Goal: Information Seeking & Learning: Find specific fact

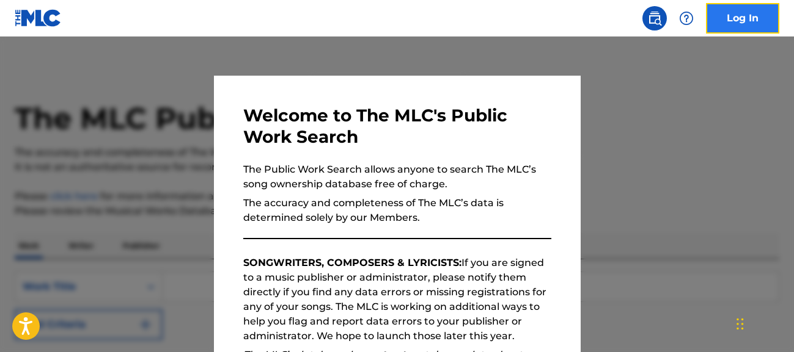
click at [746, 7] on link "Log In" at bounding box center [742, 18] width 73 height 31
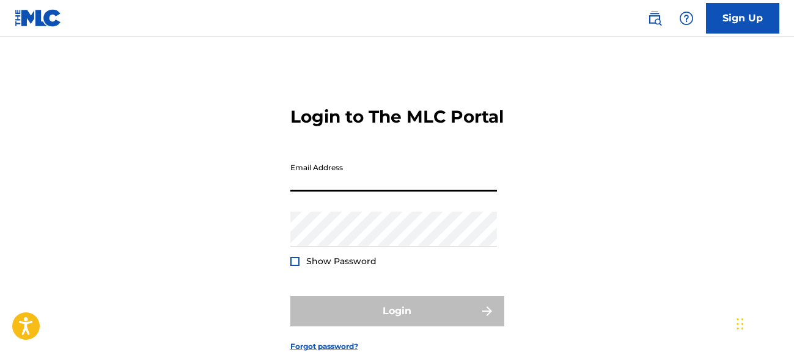
click at [370, 192] on input "Email Address" at bounding box center [393, 174] width 206 height 35
click at [654, 16] on img at bounding box center [654, 18] width 15 height 15
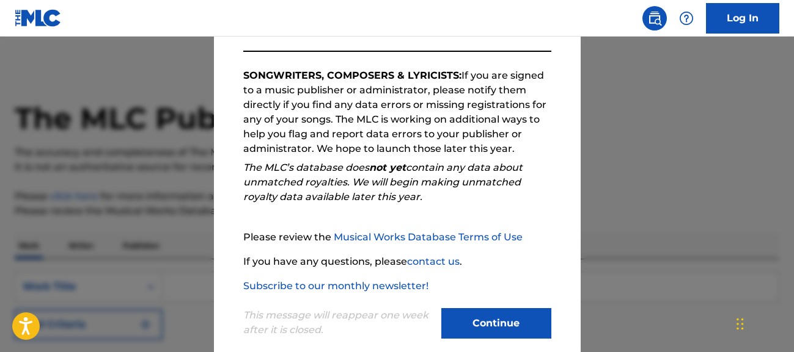
scroll to position [206, 0]
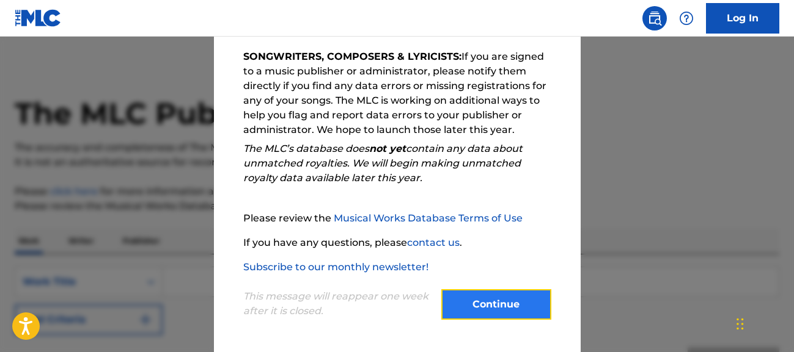
click at [508, 302] on button "Continue" at bounding box center [496, 305] width 110 height 31
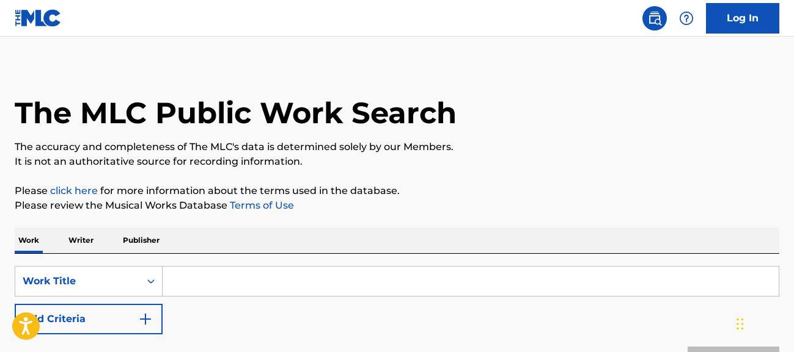
scroll to position [7, 0]
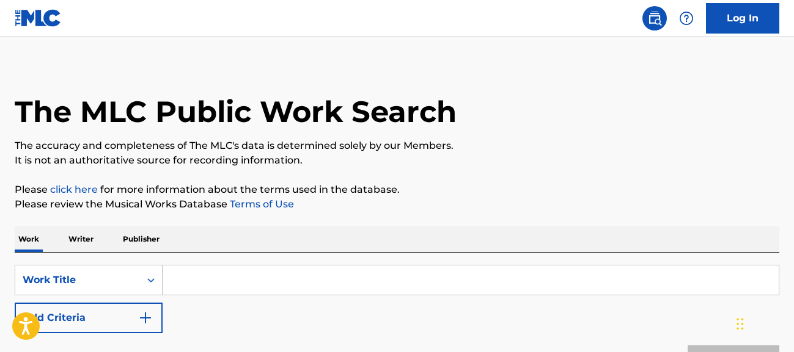
click at [222, 276] on input "Search Form" at bounding box center [470, 280] width 616 height 29
paste input "DADADA"
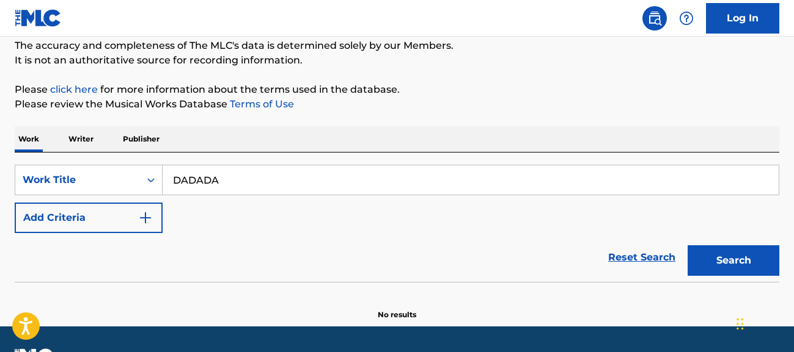
scroll to position [108, 0]
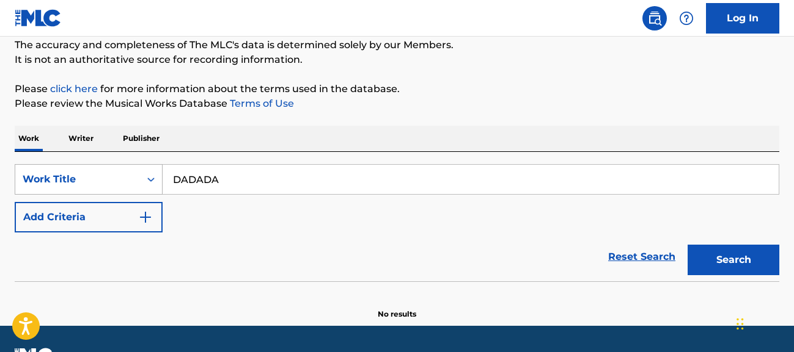
type input "DADADA"
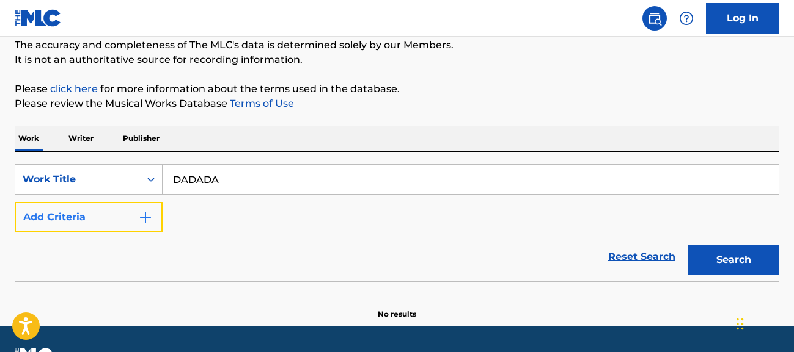
click at [123, 221] on button "Add Criteria" at bounding box center [89, 217] width 148 height 31
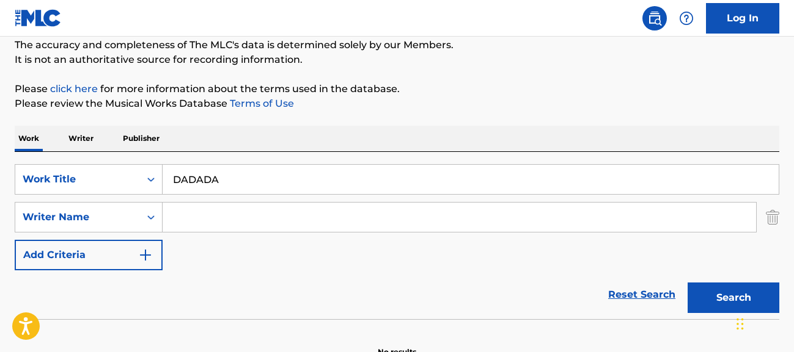
click at [227, 217] on input "Search Form" at bounding box center [458, 217] width 593 height 29
click at [687, 283] on button "Search" at bounding box center [733, 298] width 92 height 31
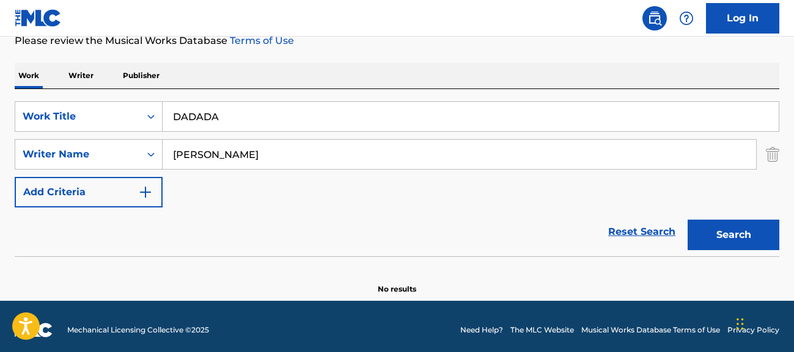
scroll to position [178, 0]
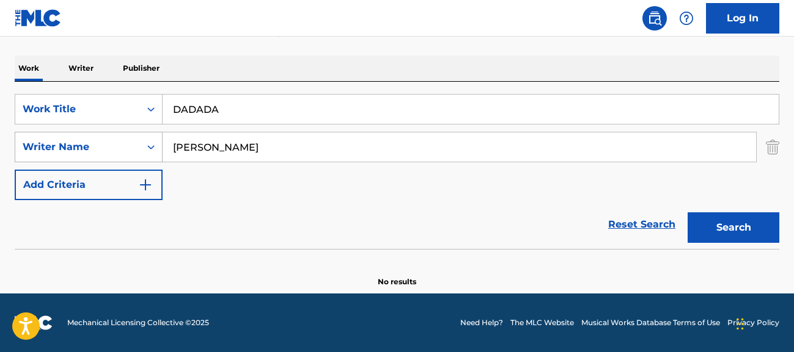
drag, startPoint x: 225, startPoint y: 148, endPoint x: 110, endPoint y: 136, distance: 115.5
click at [110, 135] on div "SearchWithCriteriabd9311d1-dcb8-4936-b2b2-6178494ef671 Writer Name [PERSON_NAME]" at bounding box center [397, 147] width 764 height 31
type input "[PERSON_NAME]"
click at [687, 213] on button "Search" at bounding box center [733, 228] width 92 height 31
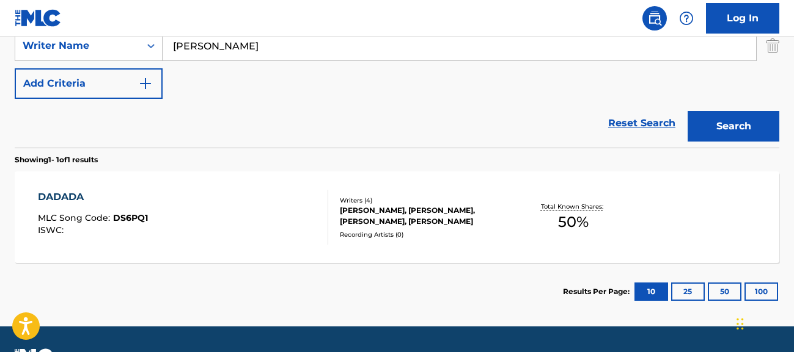
scroll to position [280, 0]
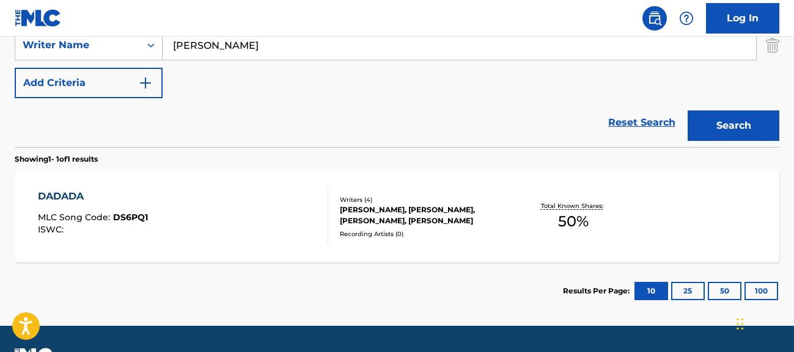
click at [137, 214] on span "DS6PQ1" at bounding box center [130, 217] width 35 height 11
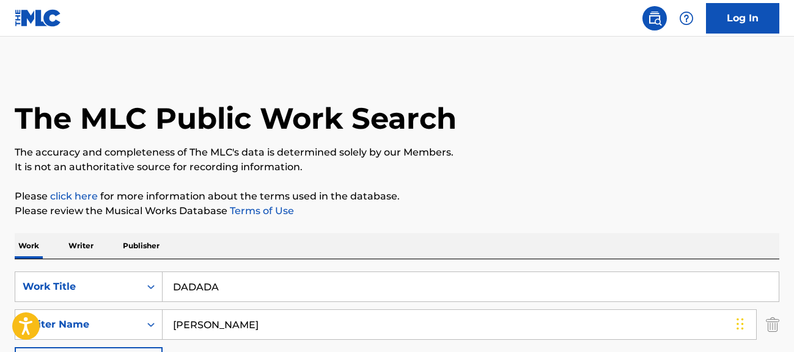
scroll to position [243, 0]
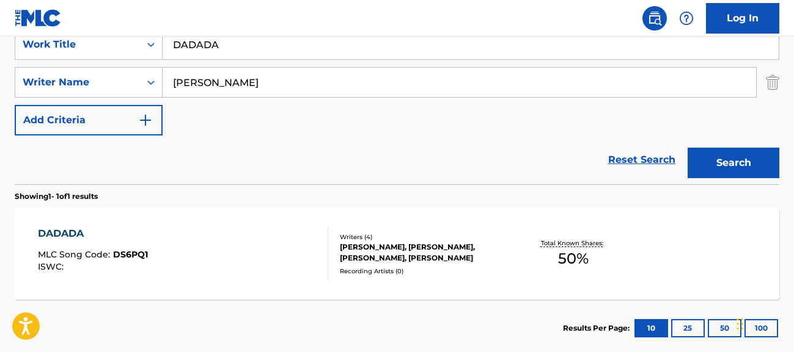
click at [132, 262] on div "MLC Song Code : DS6PQ1" at bounding box center [93, 256] width 110 height 12
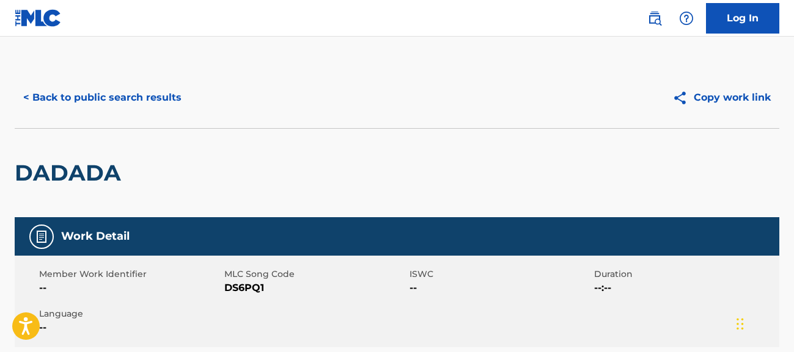
click at [250, 291] on span "DS6PQ1" at bounding box center [315, 288] width 182 height 15
copy span "DS6PQ1"
click at [44, 89] on button "< Back to public search results" at bounding box center [102, 97] width 175 height 31
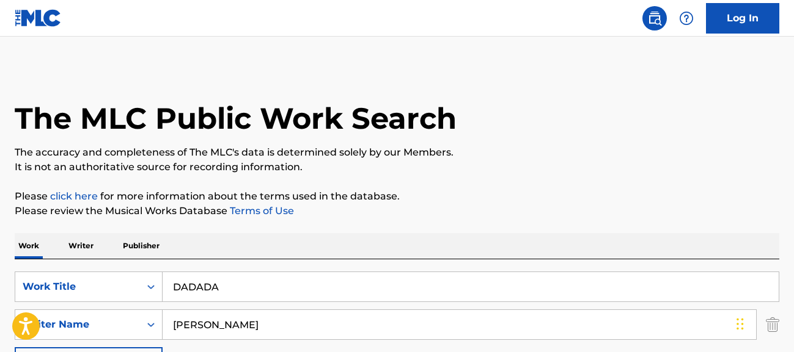
scroll to position [243, 0]
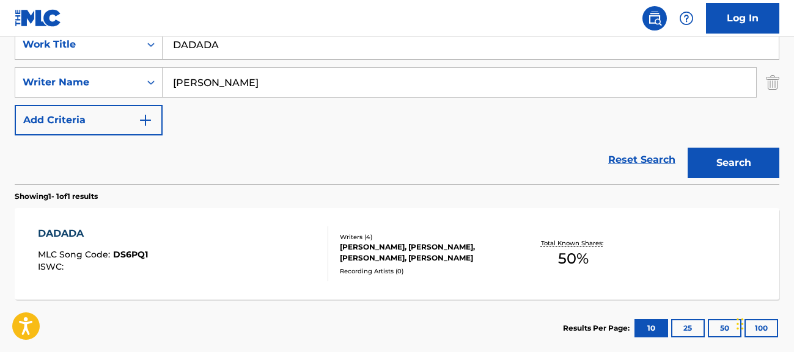
drag, startPoint x: 237, startPoint y: 53, endPoint x: 167, endPoint y: 46, distance: 70.0
click at [167, 46] on input "DADADA" at bounding box center [470, 44] width 616 height 29
paste input "iamondzZz"
type input "DiamondzZz"
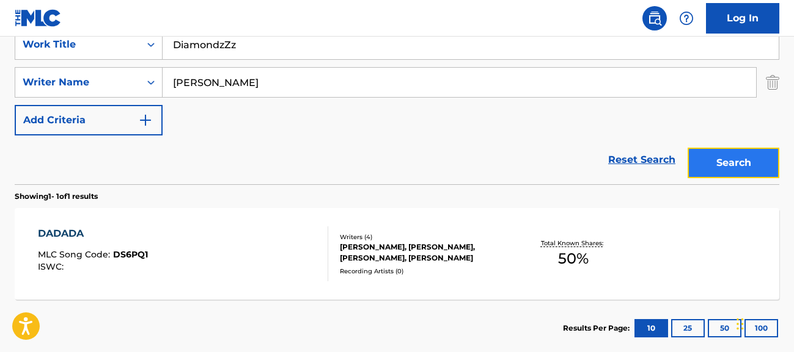
click at [747, 163] on button "Search" at bounding box center [733, 163] width 92 height 31
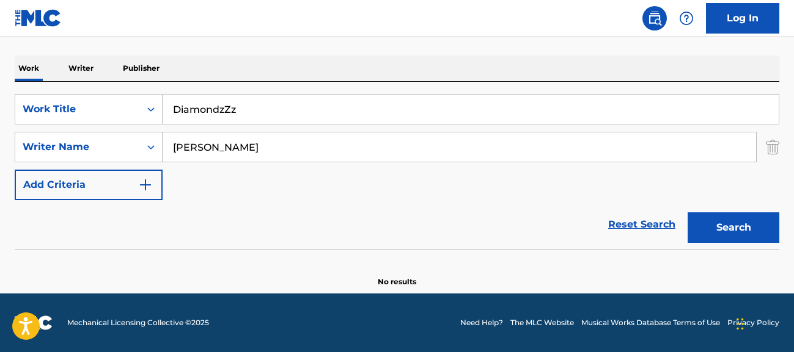
scroll to position [178, 0]
drag, startPoint x: 138, startPoint y: 127, endPoint x: 170, endPoint y: 133, distance: 32.3
click at [130, 123] on div "SearchWithCriteria730a933c-b533-4149-a763-556f7ecc8193 Work Title DiamondzZz Se…" at bounding box center [397, 147] width 764 height 106
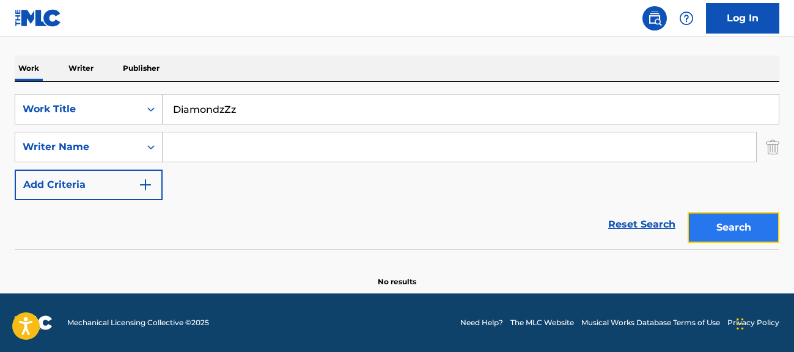
click at [752, 228] on button "Search" at bounding box center [733, 228] width 92 height 31
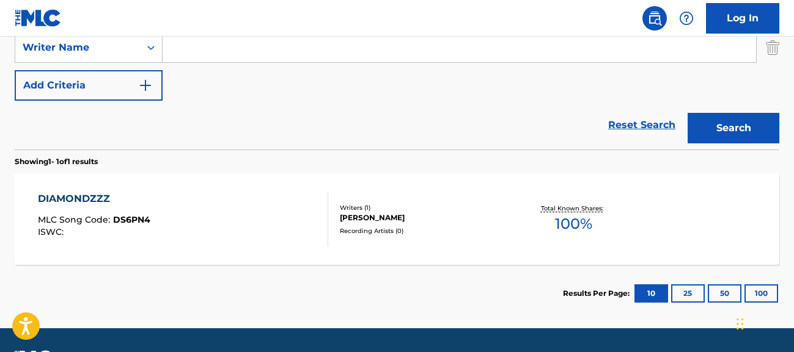
scroll to position [279, 0]
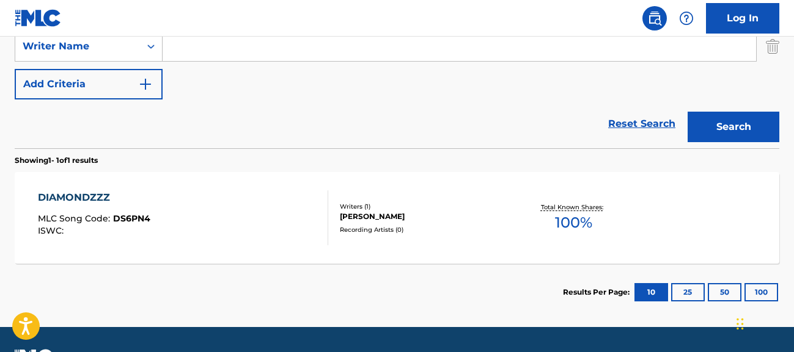
click at [195, 246] on div "DIAMONDZZZ MLC Song Code : DS6PN4 ISWC : Writers ( 1 ) [PERSON_NAME] Recording …" at bounding box center [397, 218] width 764 height 92
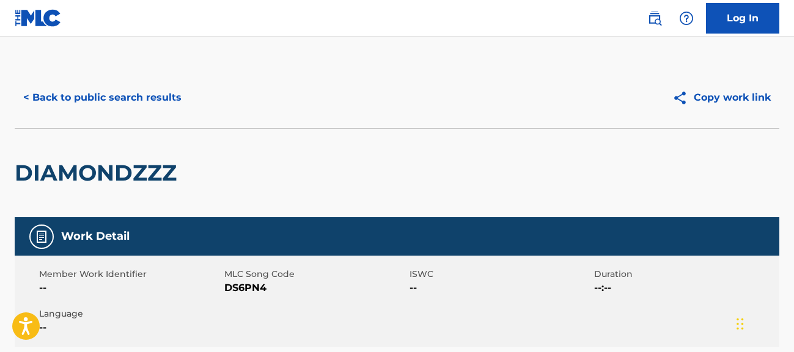
click at [242, 291] on span "DS6PN4" at bounding box center [315, 288] width 182 height 15
copy span "DS6PN4"
click at [126, 97] on button "< Back to public search results" at bounding box center [102, 97] width 175 height 31
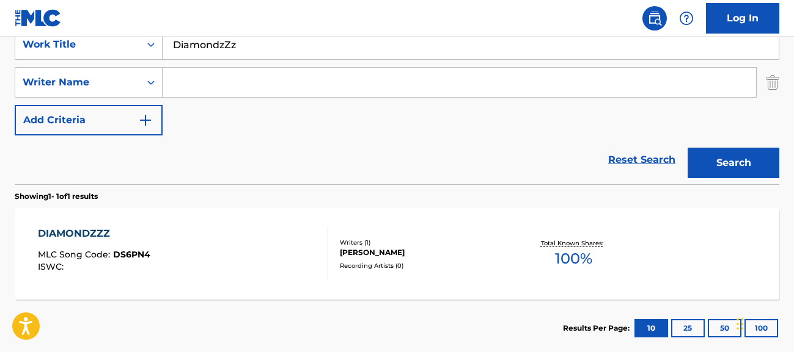
drag, startPoint x: 271, startPoint y: 51, endPoint x: 123, endPoint y: 35, distance: 148.6
click at [123, 35] on div "Log In The MLC Public Work Search The accuracy and completeness of The MLC's da…" at bounding box center [397, 89] width 794 height 665
type input "fight or flight"
click at [687, 148] on button "Search" at bounding box center [733, 163] width 92 height 31
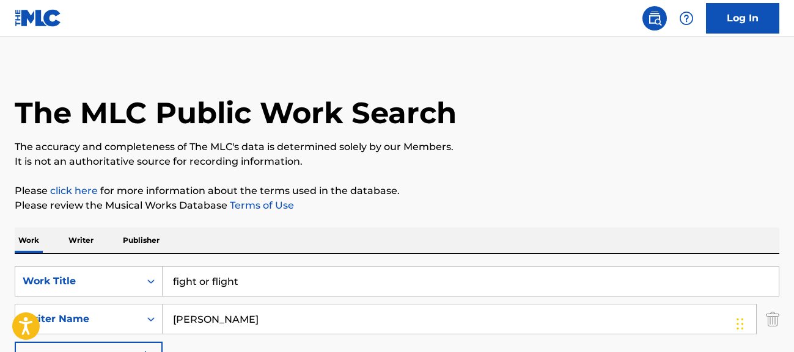
scroll to position [0, 0]
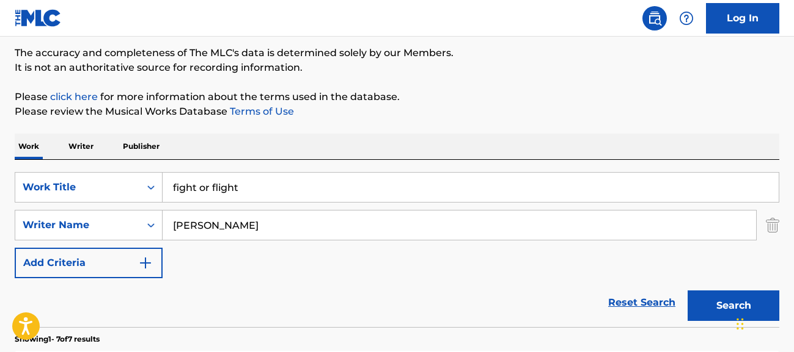
click at [190, 227] on input "[PERSON_NAME]" at bounding box center [458, 225] width 593 height 29
click at [190, 227] on input "[PERSON_NAME]" at bounding box center [458, 224] width 593 height 29
type input "[PERSON_NAME]"
click at [687, 290] on button "Search" at bounding box center [733, 305] width 92 height 31
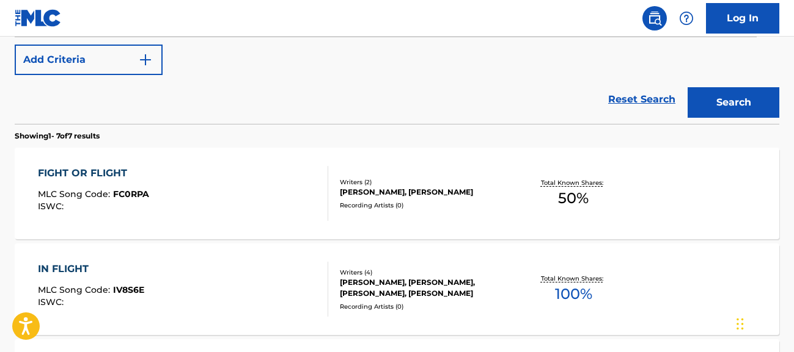
scroll to position [304, 0]
click at [209, 195] on div "FIGHT OR FLIGHT MLC Song Code : FC0RPA ISWC :" at bounding box center [183, 193] width 290 height 55
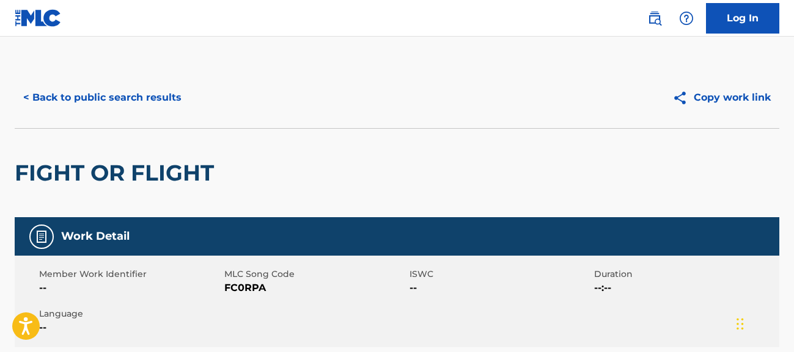
click at [247, 291] on span "FC0RPA" at bounding box center [315, 288] width 182 height 15
copy span "FC0RPA"
click at [158, 98] on button "< Back to public search results" at bounding box center [102, 97] width 175 height 31
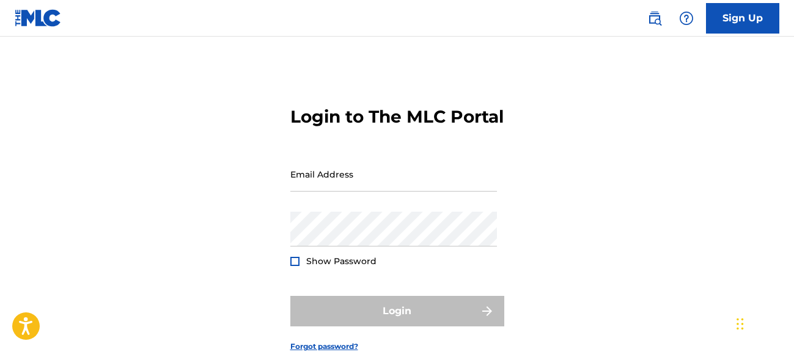
scroll to position [108, 0]
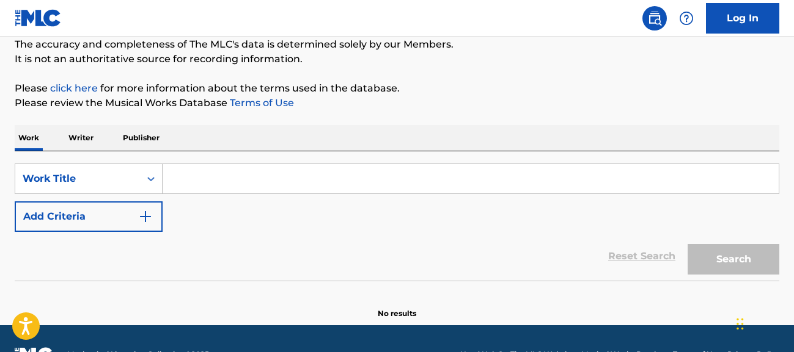
click at [196, 179] on input "Search Form" at bounding box center [470, 178] width 616 height 29
paste input "LEFTRIGHT"
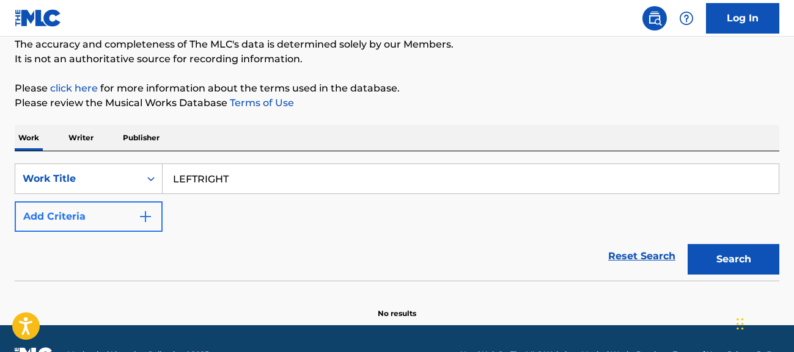
type input "LEFTRIGHT"
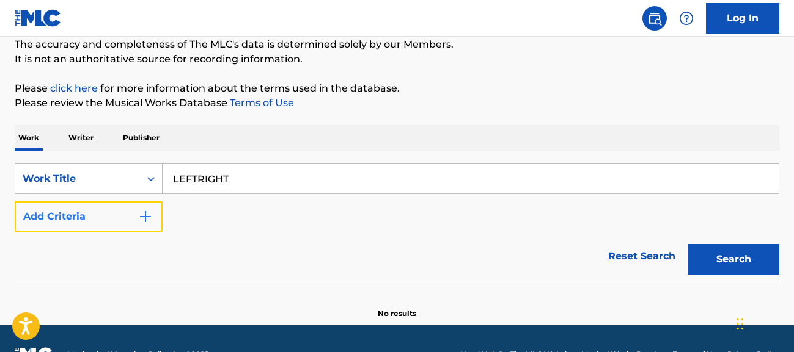
click at [133, 210] on button "Add Criteria" at bounding box center [89, 217] width 148 height 31
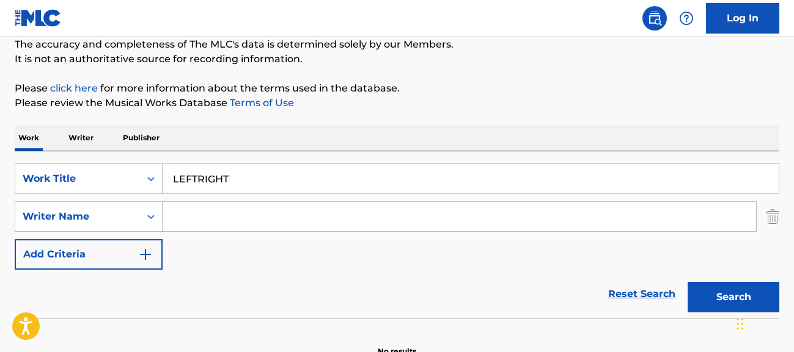
click at [233, 212] on input "Search Form" at bounding box center [458, 216] width 593 height 29
click at [687, 282] on button "Search" at bounding box center [733, 297] width 92 height 31
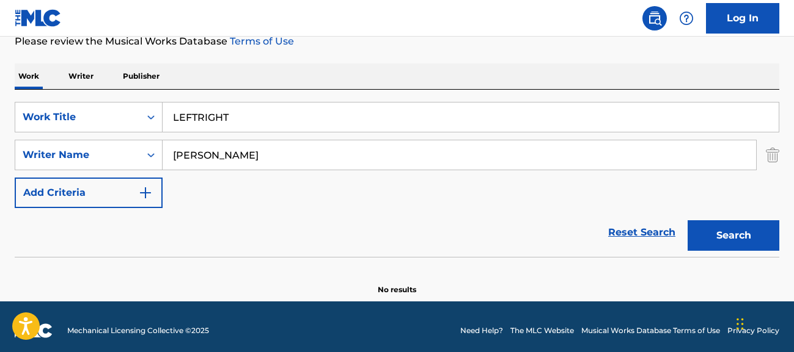
scroll to position [178, 0]
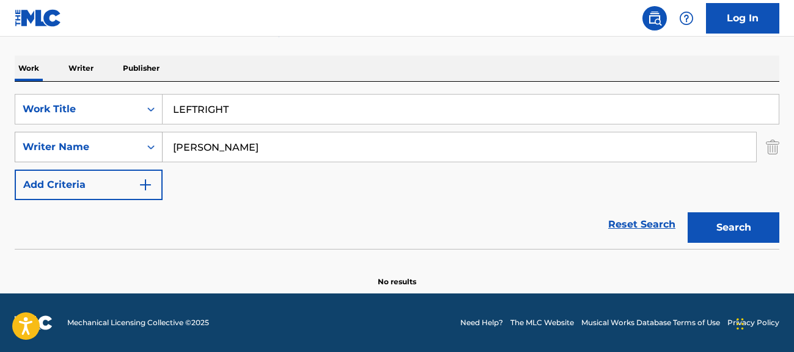
click at [148, 140] on div "SearchWithCriteriabd9311d1-dcb8-4936-b2b2-6178494ef671 Writer Name [PERSON_NAME]" at bounding box center [397, 147] width 764 height 31
type input "[PERSON_NAME]"
click at [687, 213] on button "Search" at bounding box center [733, 228] width 92 height 31
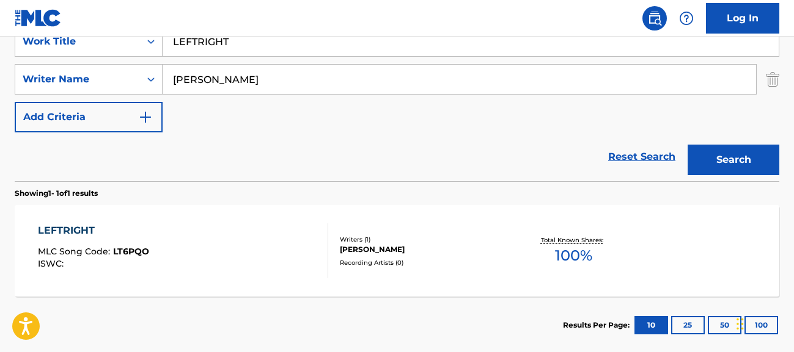
scroll to position [250, 0]
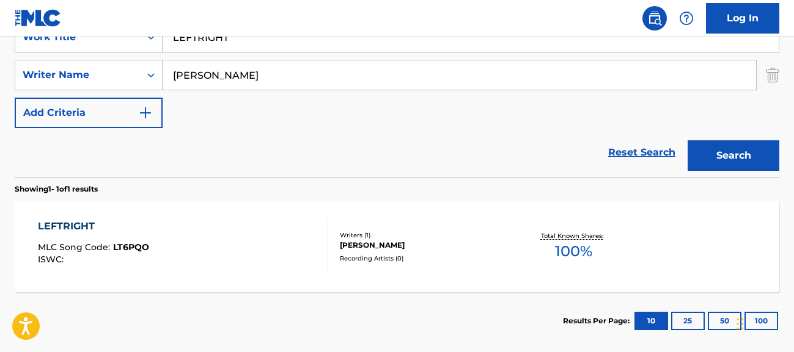
click at [156, 250] on div "LEFTRIGHT MLC Song Code : LT6PQO ISWC :" at bounding box center [183, 246] width 290 height 55
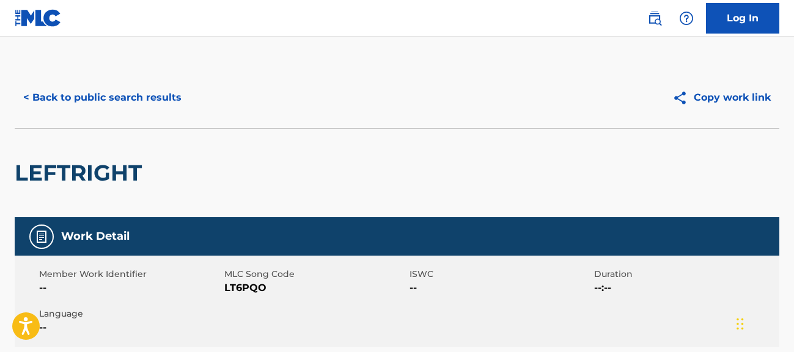
click at [214, 288] on span "--" at bounding box center [130, 288] width 182 height 15
click at [249, 291] on span "LT6PQO" at bounding box center [315, 288] width 182 height 15
click at [250, 291] on span "LT6PQO" at bounding box center [315, 288] width 182 height 15
copy span "LT6PQO"
click at [86, 95] on button "< Back to public search results" at bounding box center [102, 97] width 175 height 31
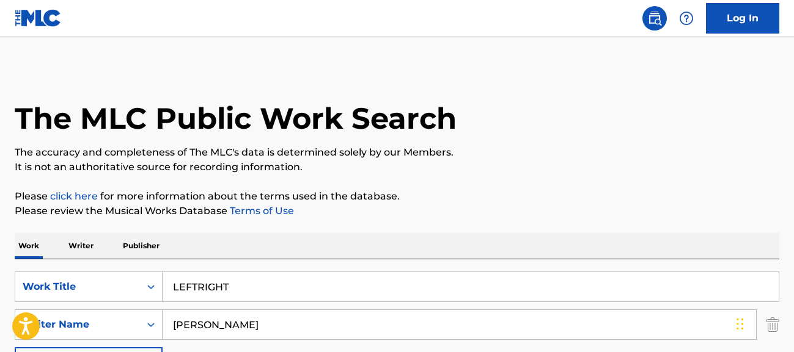
scroll to position [243, 0]
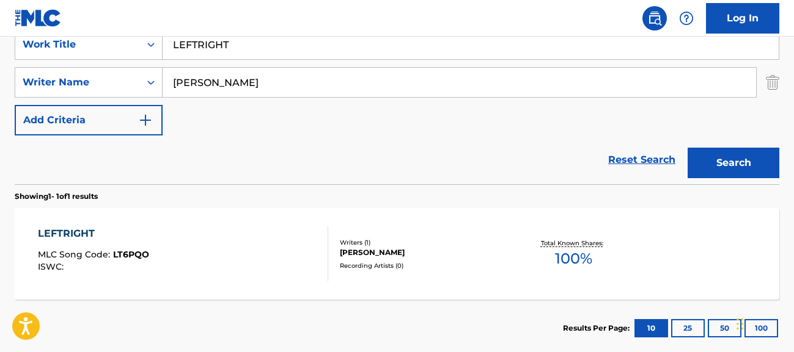
click at [204, 45] on input "LEFTRIGHT" at bounding box center [470, 44] width 616 height 29
paste input "OSCILLATOR"
type input "OSCILLATOR"
click at [196, 78] on input "[PERSON_NAME]" at bounding box center [458, 82] width 593 height 29
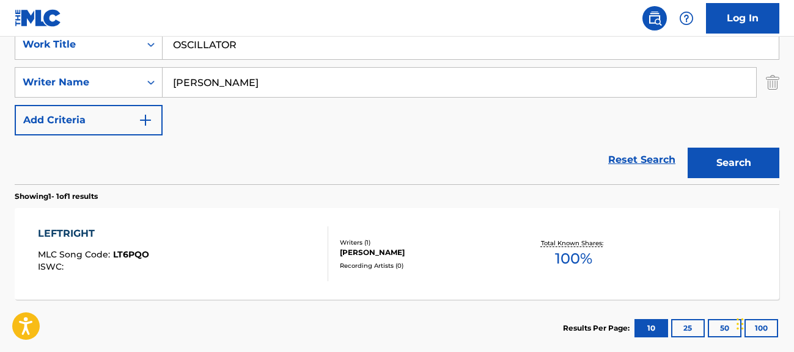
click at [196, 78] on input "[PERSON_NAME]" at bounding box center [458, 82] width 593 height 29
click at [687, 148] on button "Search" at bounding box center [733, 163] width 92 height 31
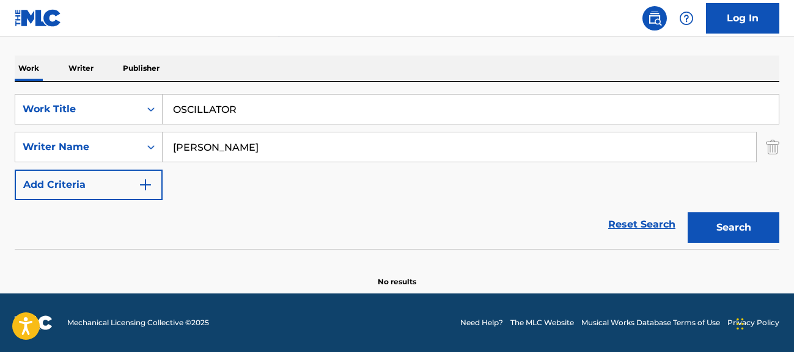
click at [80, 126] on div "SearchWithCriteria730a933c-b533-4149-a763-556f7ecc8193 Work Title OSCILLATOR Se…" at bounding box center [397, 147] width 764 height 106
type input "[PERSON_NAME]"
click at [687, 213] on button "Search" at bounding box center [733, 228] width 92 height 31
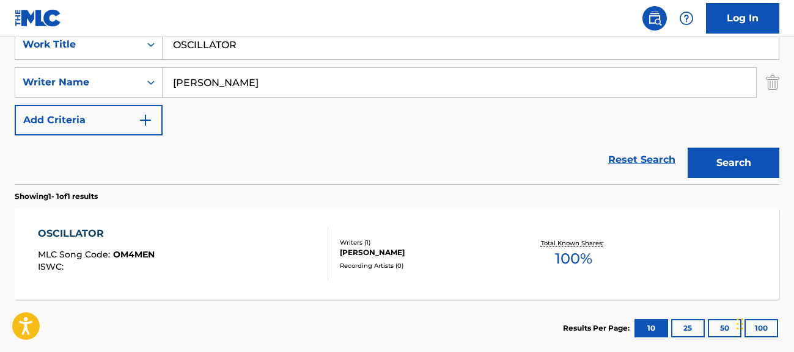
click at [156, 259] on div "OSCILLATOR MLC Song Code : OM4MEN ISWC :" at bounding box center [183, 254] width 290 height 55
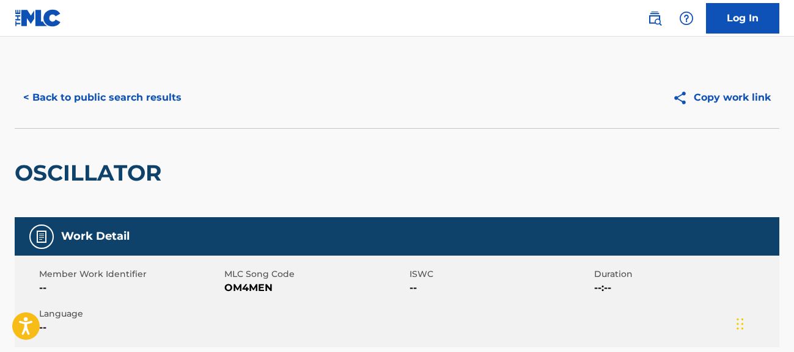
click at [258, 297] on div "Member Work Identifier -- MLC Song Code OM4MEN ISWC -- Duration --:-- Language …" at bounding box center [397, 302] width 764 height 92
click at [260, 288] on span "OM4MEN" at bounding box center [315, 288] width 182 height 15
copy span "OM4MEN"
click at [165, 97] on button "< Back to public search results" at bounding box center [102, 97] width 175 height 31
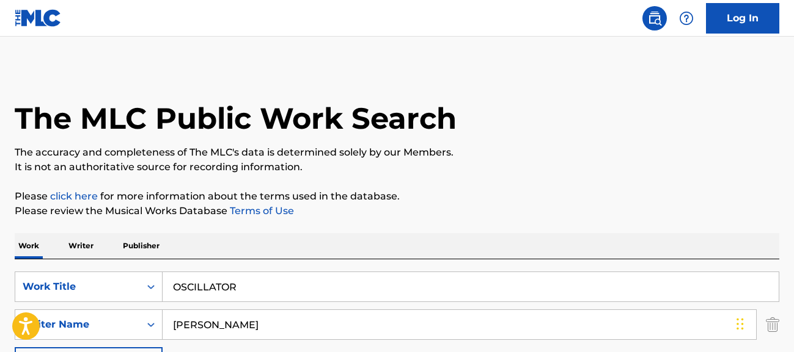
scroll to position [243, 0]
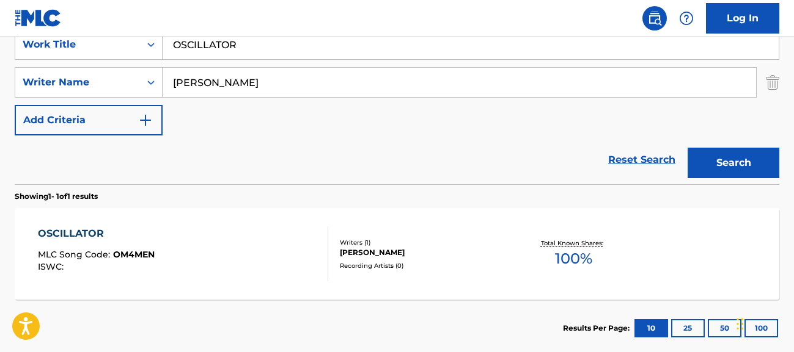
click at [203, 84] on input "[PERSON_NAME]" at bounding box center [458, 82] width 593 height 29
click at [203, 48] on input "OSCILLATOR" at bounding box center [470, 44] width 616 height 29
type input "dadada"
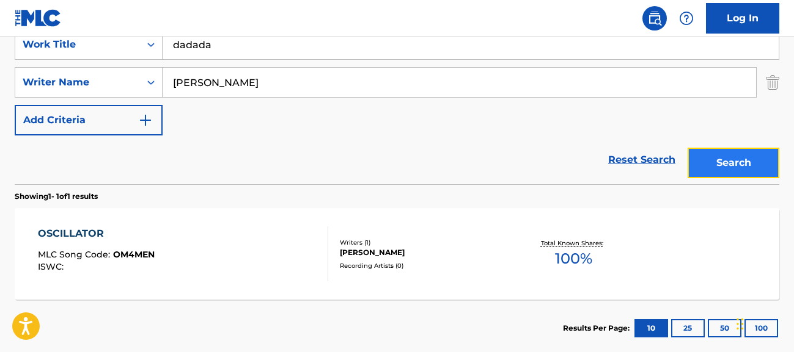
click at [736, 166] on button "Search" at bounding box center [733, 163] width 92 height 31
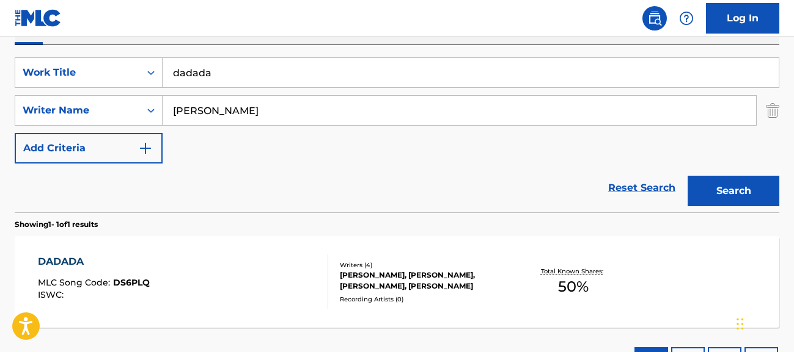
scroll to position [214, 0]
click at [195, 116] on input "[PERSON_NAME]" at bounding box center [458, 111] width 593 height 29
click at [687, 177] on button "Search" at bounding box center [733, 192] width 92 height 31
click at [187, 119] on input "[PERSON_NAME]" at bounding box center [458, 111] width 593 height 29
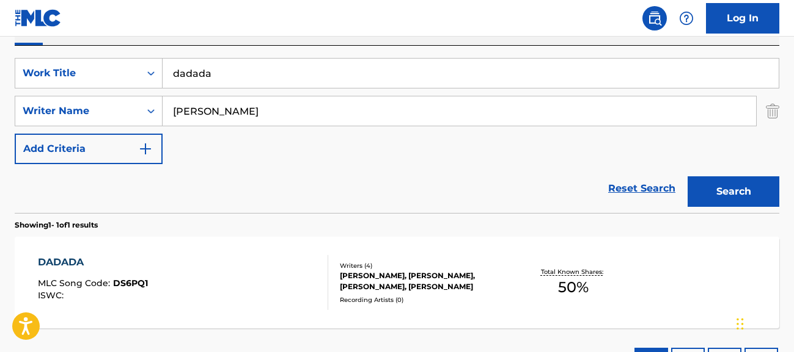
click at [187, 119] on input "[PERSON_NAME]" at bounding box center [458, 111] width 593 height 29
type input "[PERSON_NAME]"
click at [687, 177] on button "Search" at bounding box center [733, 192] width 92 height 31
click at [172, 291] on div "DADADA MLC Song Code : DS6PLQ ISWC :" at bounding box center [183, 282] width 290 height 55
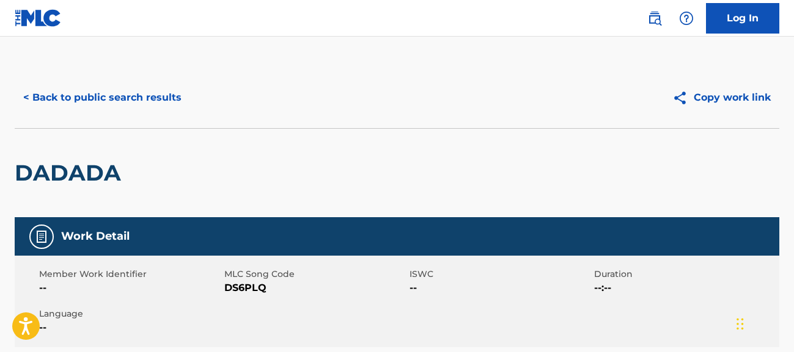
click at [253, 285] on span "DS6PLQ" at bounding box center [315, 288] width 182 height 15
copy span "DS6PLQ"
click at [246, 292] on span "DS6PLQ" at bounding box center [315, 288] width 182 height 15
